Goal: Navigation & Orientation: Find specific page/section

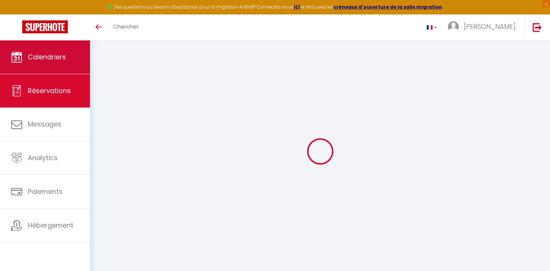
click at [51, 59] on span "Calendriers" at bounding box center [47, 56] width 38 height 9
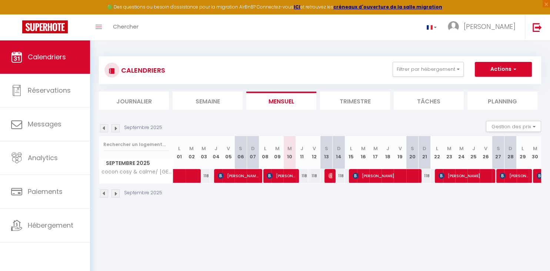
click at [116, 129] on img at bounding box center [115, 128] width 8 height 8
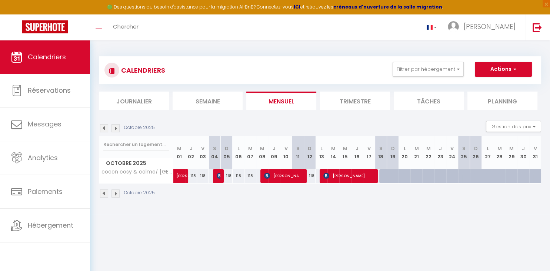
click at [103, 127] on img at bounding box center [104, 128] width 8 height 8
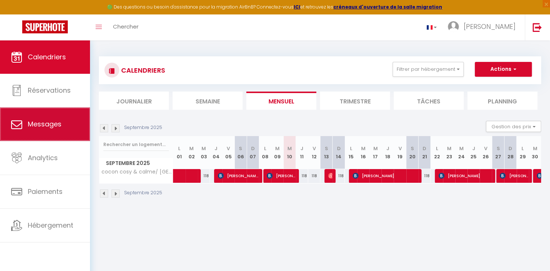
click at [56, 125] on span "Messages" at bounding box center [45, 123] width 34 height 9
select select "message"
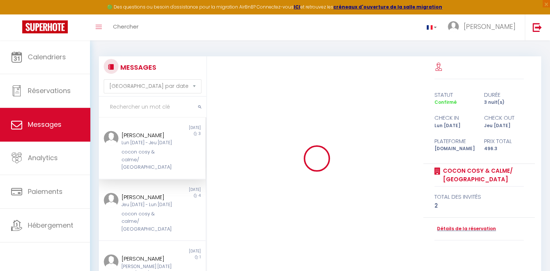
scroll to position [783, 0]
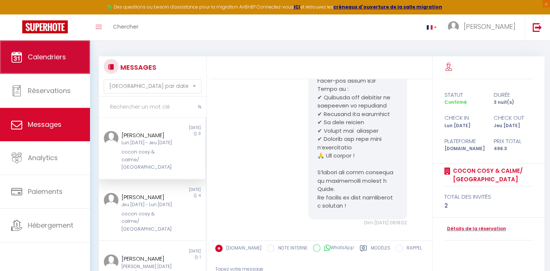
click at [46, 54] on span "Calendriers" at bounding box center [47, 56] width 38 height 9
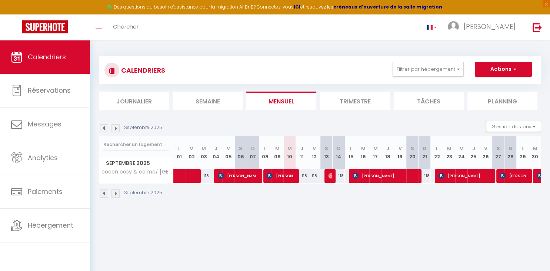
click at [114, 127] on img at bounding box center [115, 128] width 8 height 8
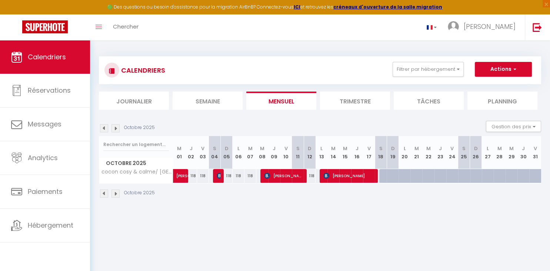
click at [106, 124] on img at bounding box center [104, 128] width 8 height 8
